Goal: Find specific page/section: Find specific page/section

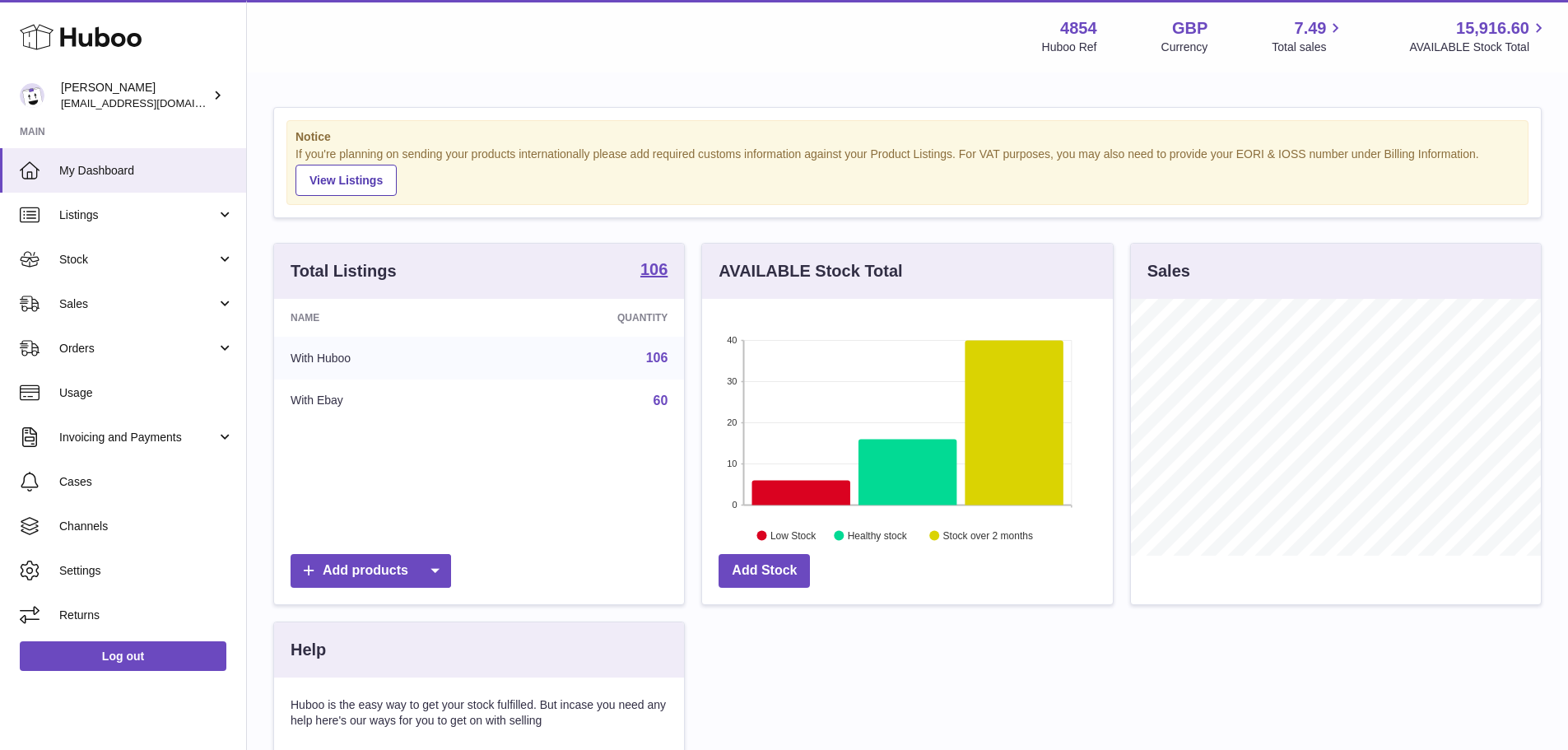
scroll to position [257, 410]
drag, startPoint x: 88, startPoint y: 218, endPoint x: 90, endPoint y: 240, distance: 22.1
click at [88, 218] on span "Listings" at bounding box center [138, 215] width 157 height 16
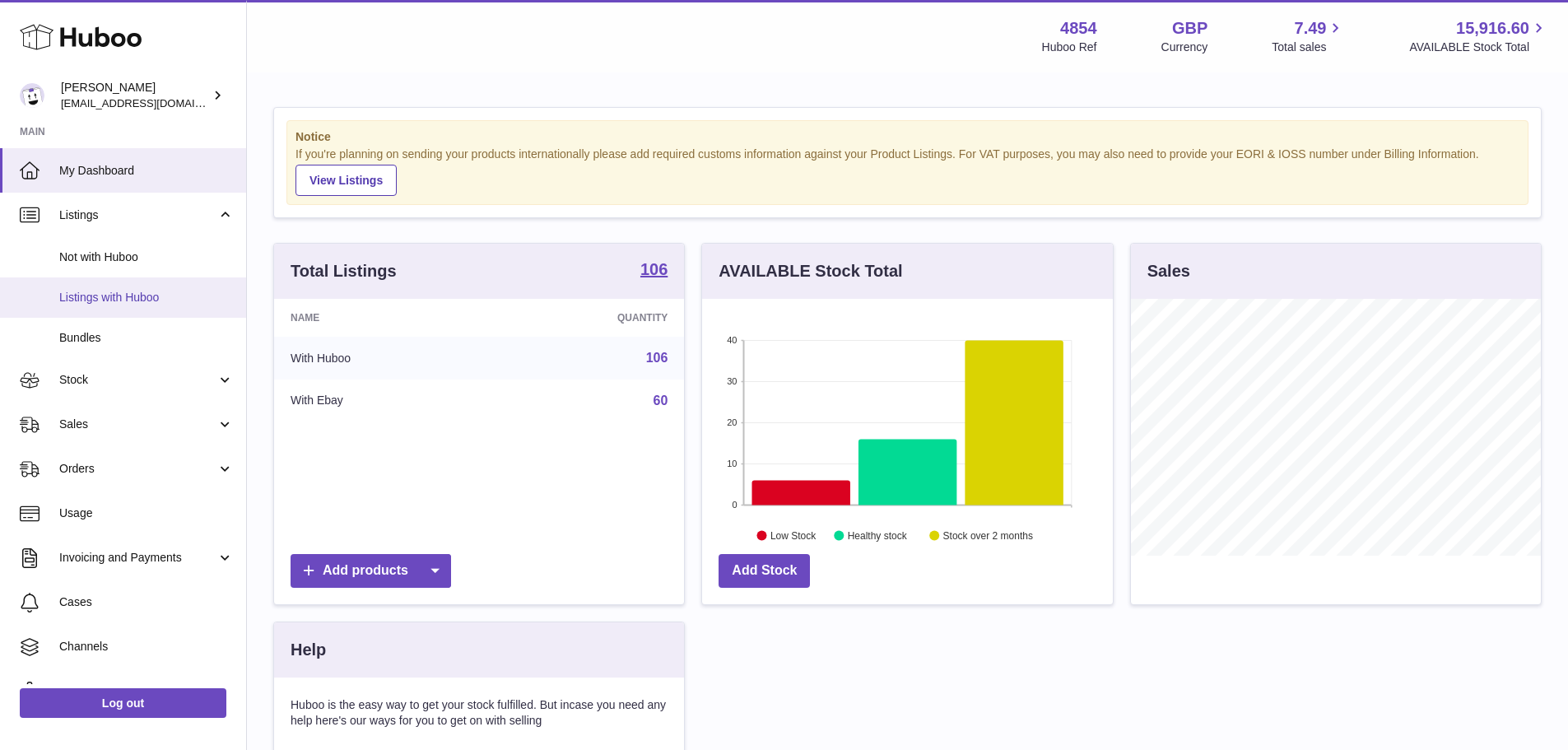
click at [105, 300] on span "Listings with Huboo" at bounding box center [147, 297] width 174 height 16
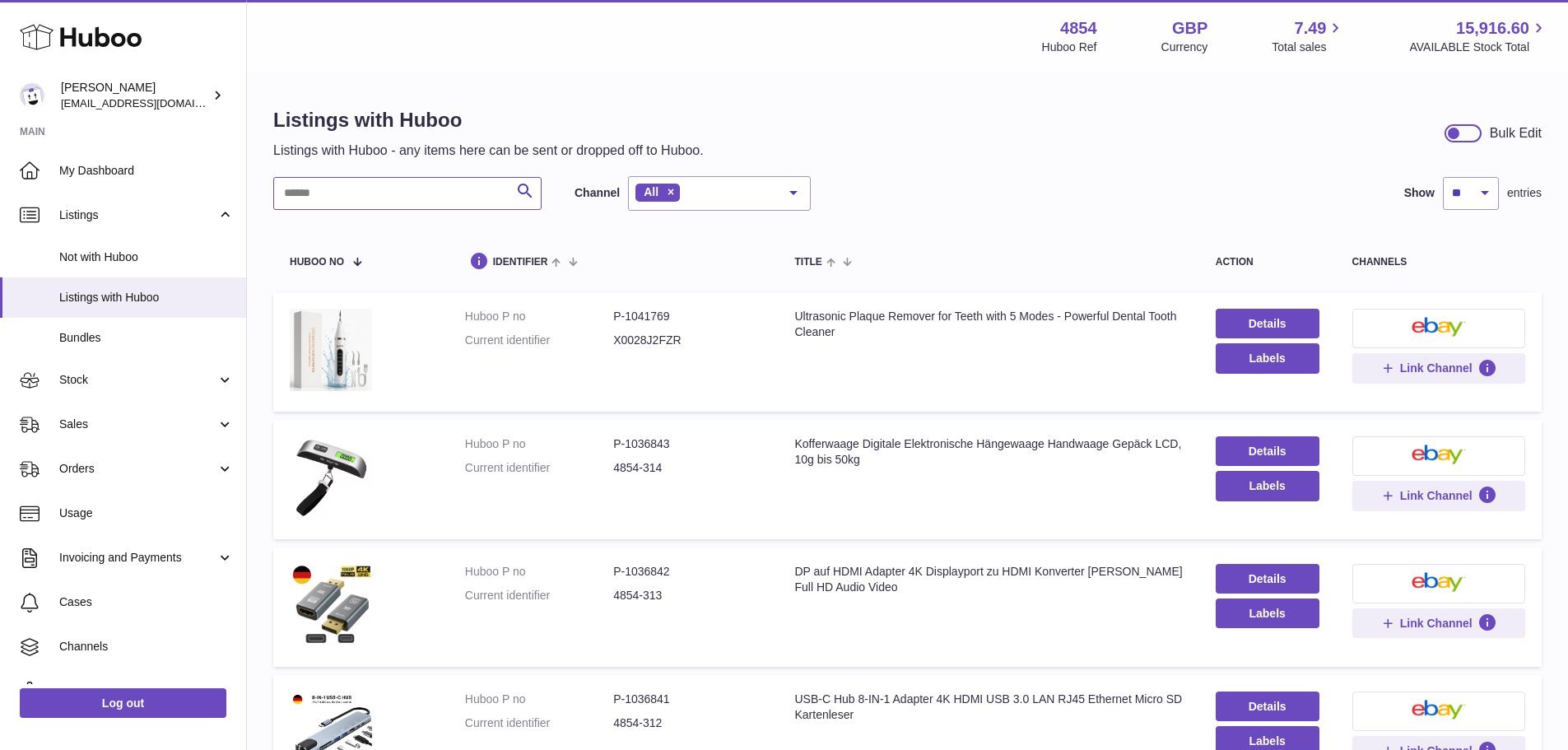
click at [389, 191] on input "text" at bounding box center [408, 194] width 268 height 33
type input "********"
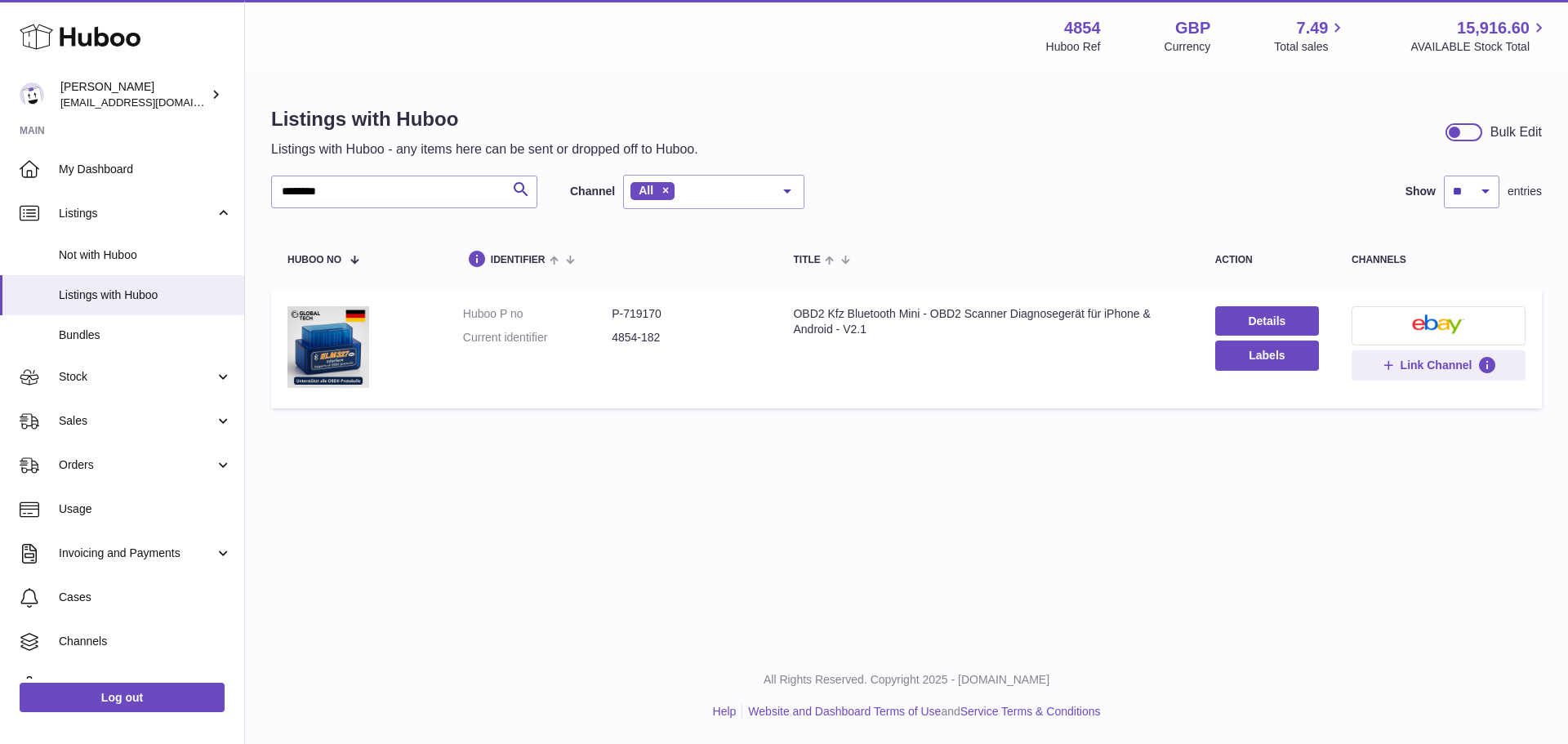
click at [642, 306] on dd "P-719170" at bounding box center [686, 313] width 148 height 15
copy dd "719170"
drag, startPoint x: 332, startPoint y: 188, endPoint x: 249, endPoint y: 180, distance: 83.4
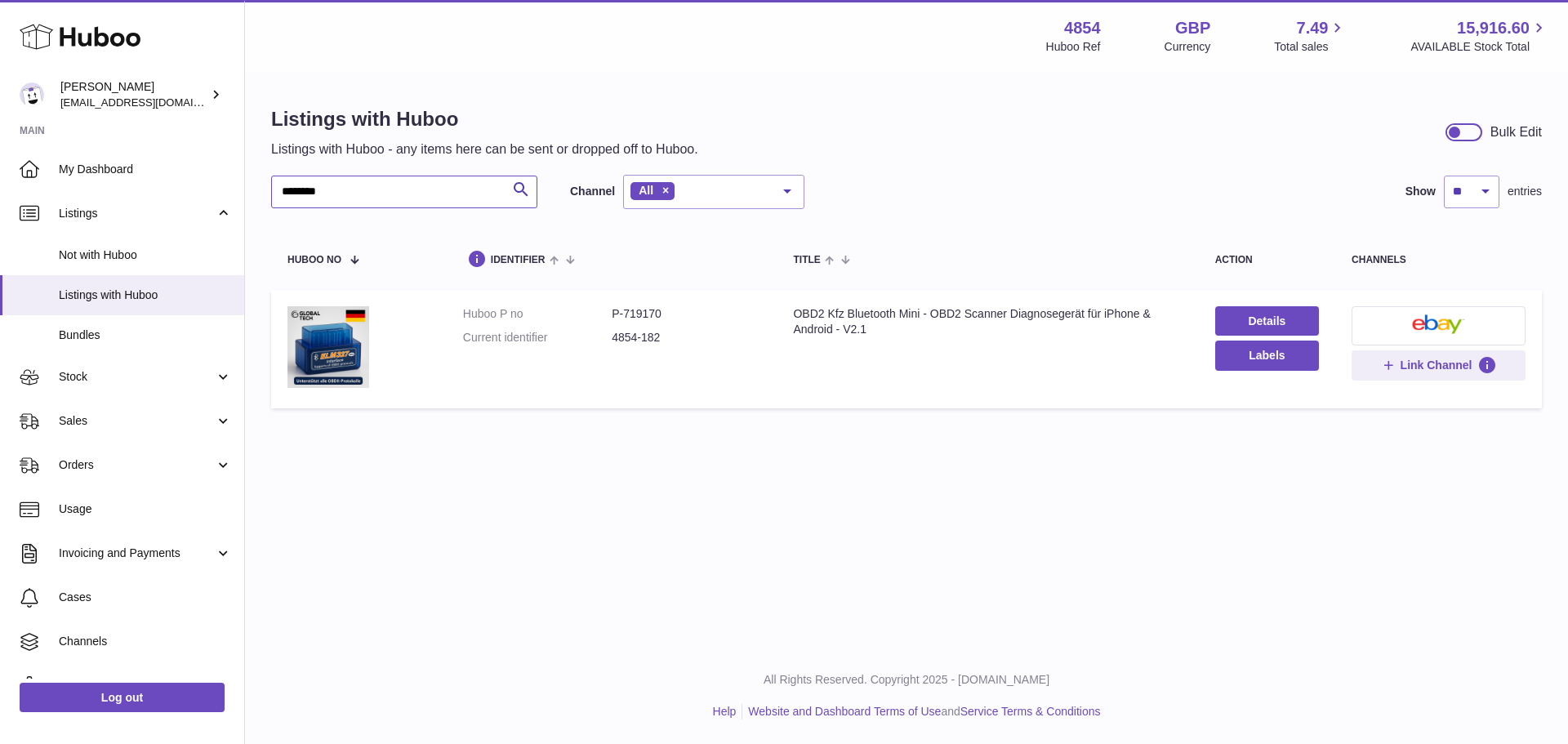
click at [249, 180] on div "Listings with Huboo Listings with Huboo - any items here can be sent or dropped…" at bounding box center [906, 261] width 1323 height 375
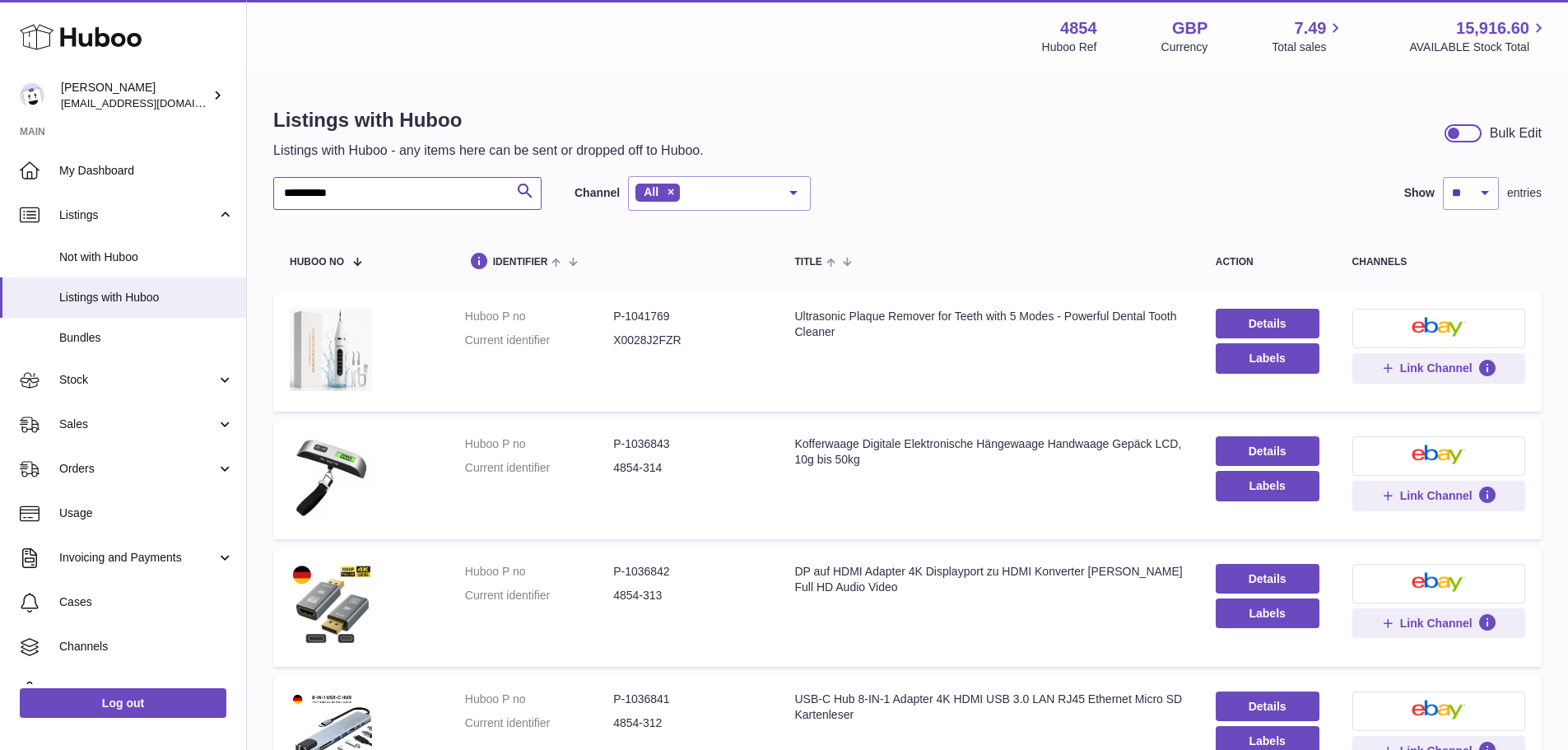
type input "**********"
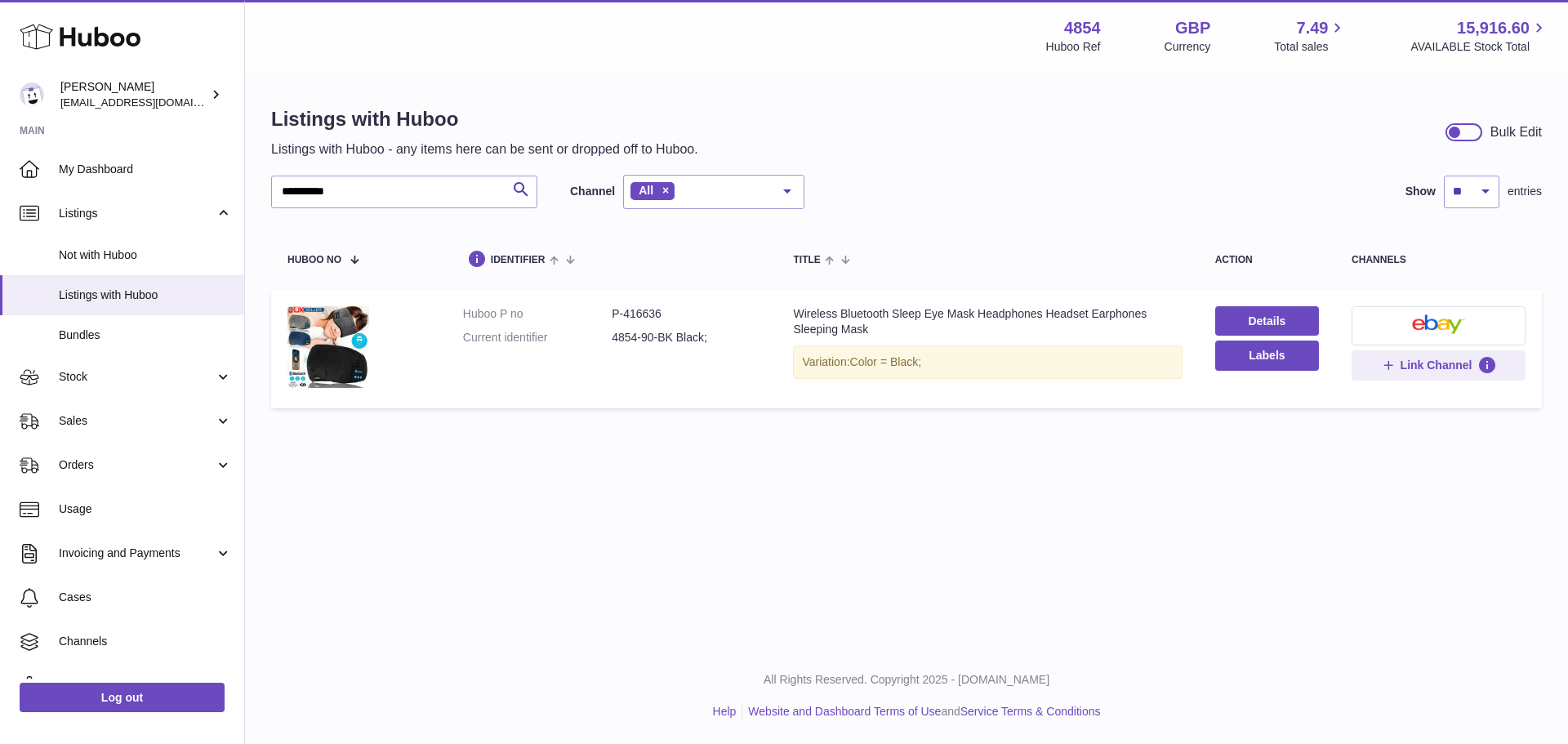
click at [645, 312] on dd "P-416636" at bounding box center [686, 313] width 148 height 15
copy dd "416636"
